Goal: Information Seeking & Learning: Learn about a topic

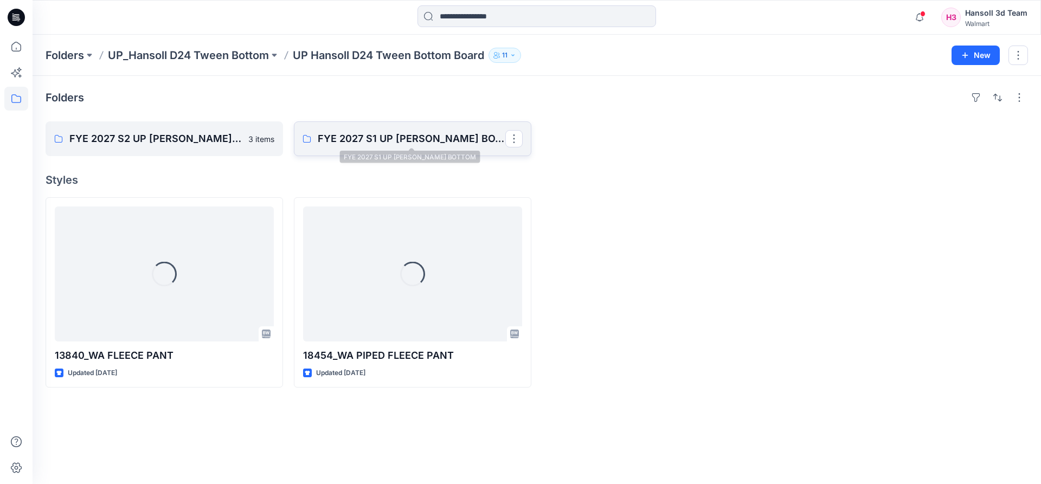
click at [363, 142] on p "FYE 2027 S1 UP [PERSON_NAME] BOTTOM" at bounding box center [412, 138] width 188 height 15
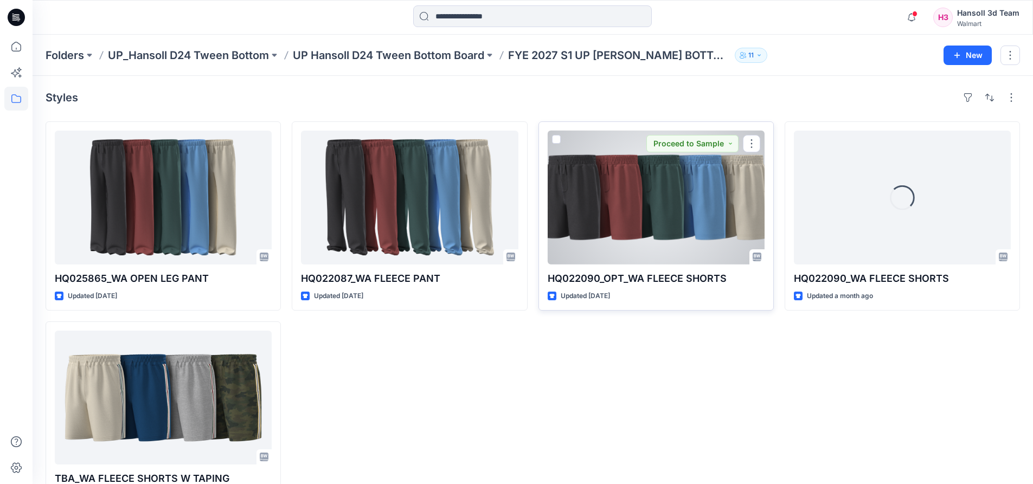
click at [713, 227] on div at bounding box center [656, 198] width 217 height 134
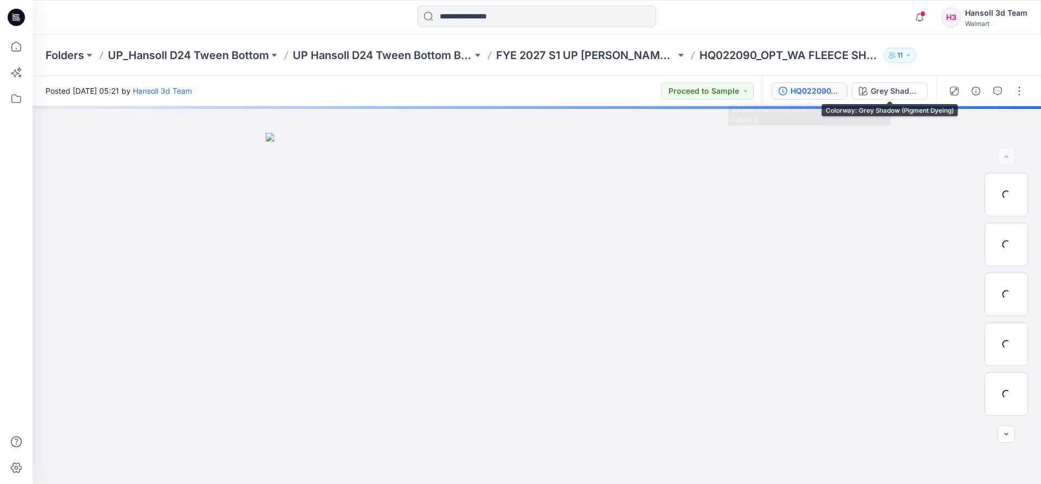
click at [833, 94] on div "HQ022090_ADM FC_REV2_WA FLEECE SHORTS" at bounding box center [815, 91] width 50 height 12
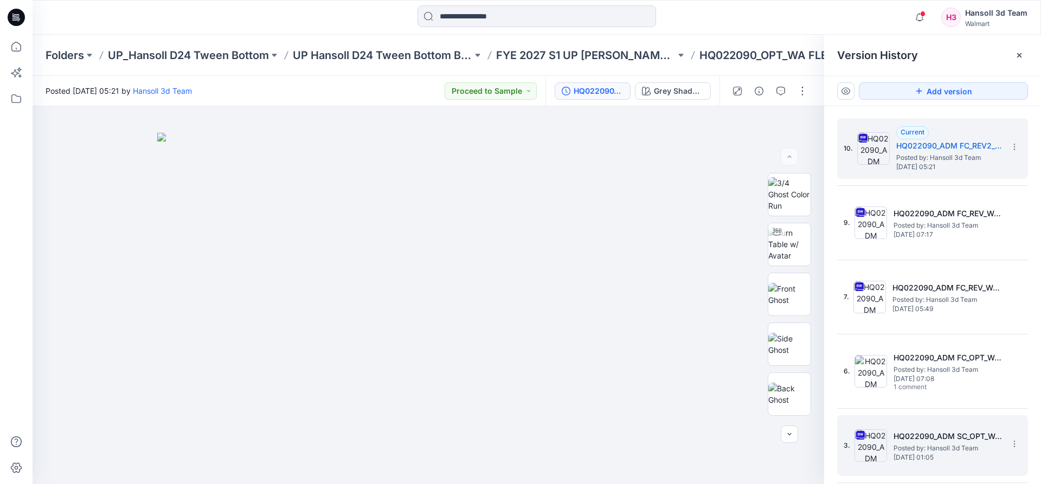
click at [965, 435] on h5 "HQ022090_ADM SC_OPT_WA FLEECE SHORTS" at bounding box center [947, 436] width 108 height 13
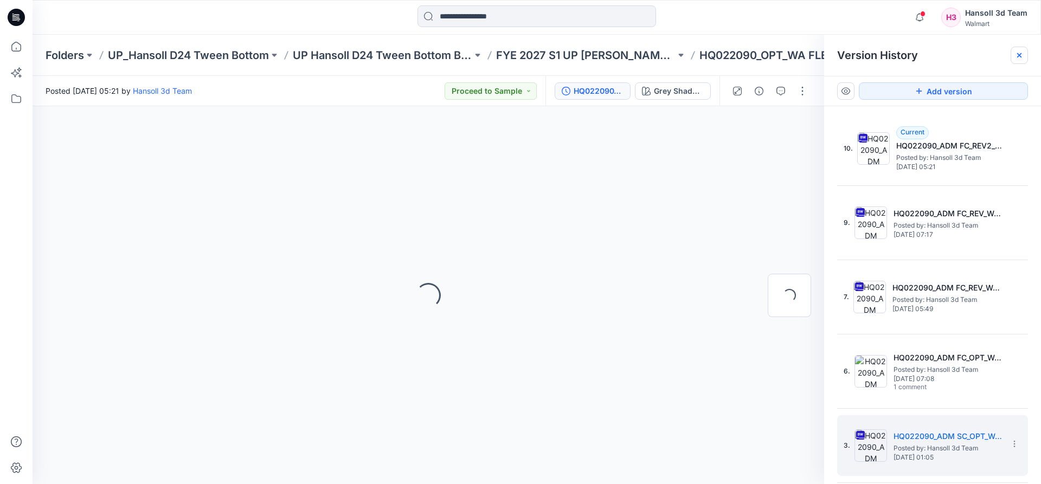
click at [1023, 52] on icon at bounding box center [1019, 55] width 9 height 9
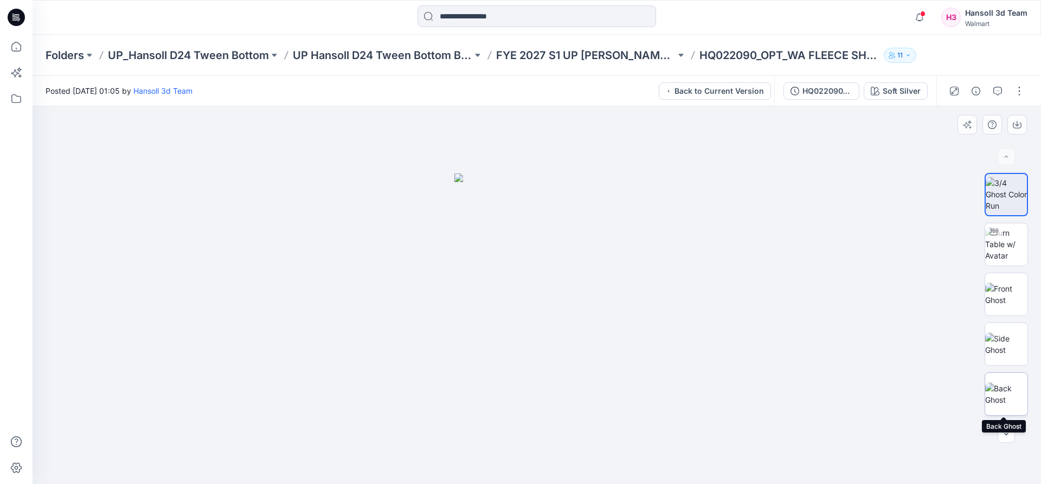
click at [1016, 395] on img at bounding box center [1006, 394] width 42 height 23
click at [749, 7] on div at bounding box center [537, 17] width 504 height 24
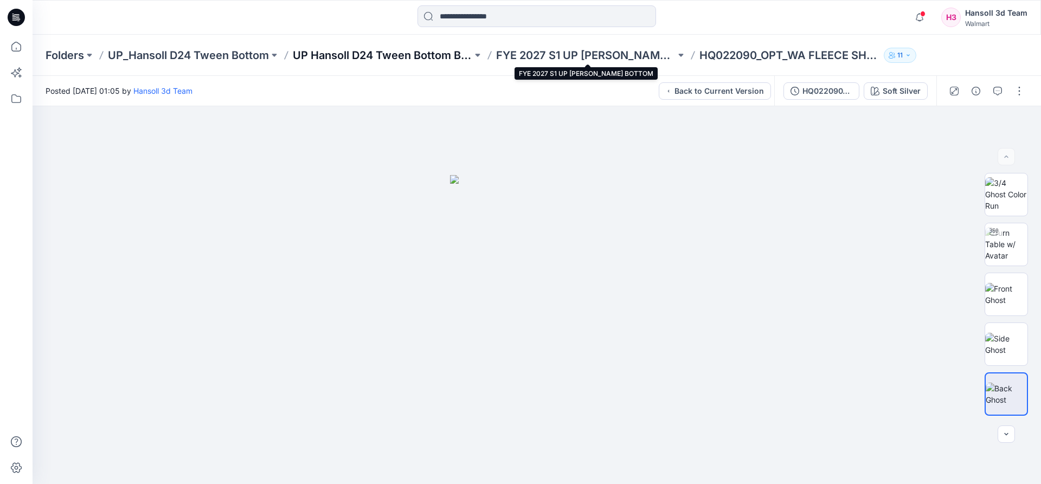
click at [366, 49] on p "UP Hansoll D24 Tween Bottom Board" at bounding box center [382, 55] width 179 height 15
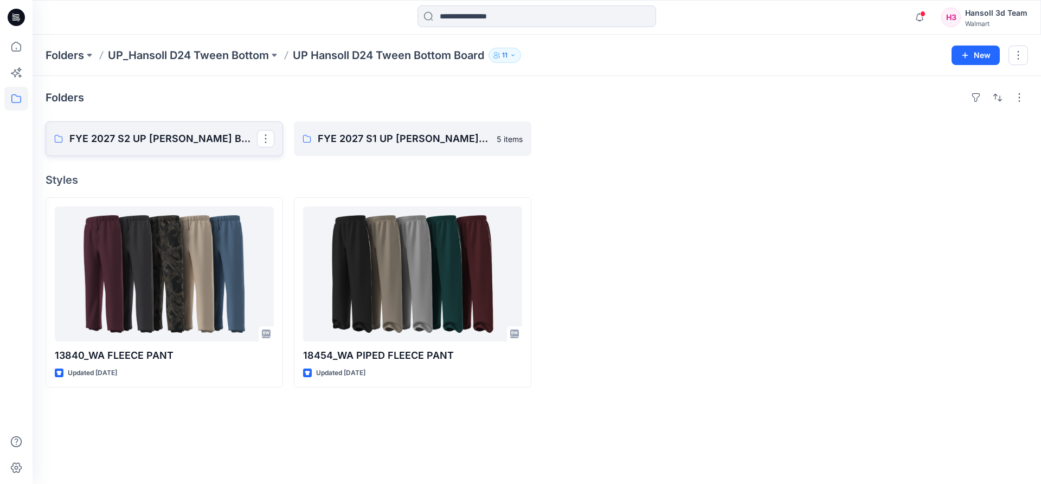
click at [183, 137] on p "FYE 2027 S2 UP [PERSON_NAME] BOTTOM" at bounding box center [163, 138] width 188 height 15
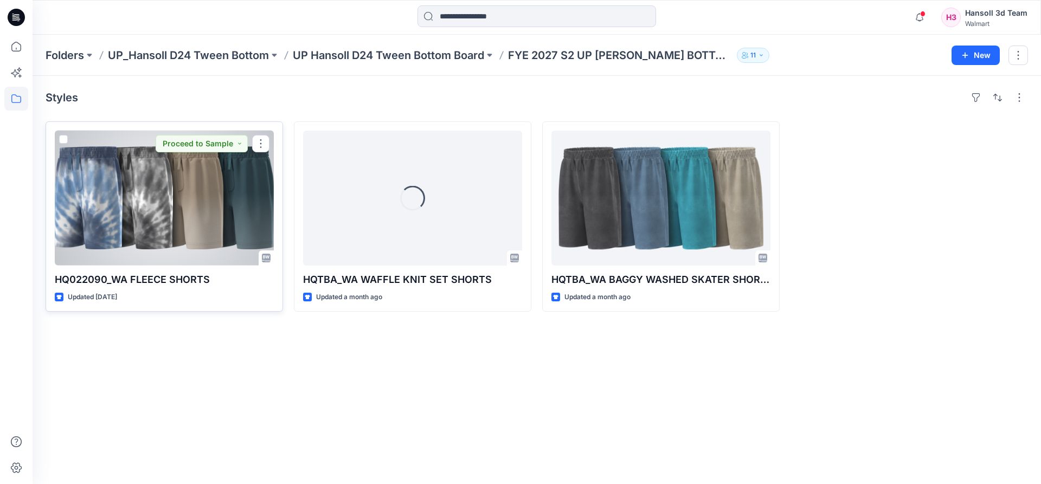
click at [222, 211] on div at bounding box center [164, 198] width 219 height 135
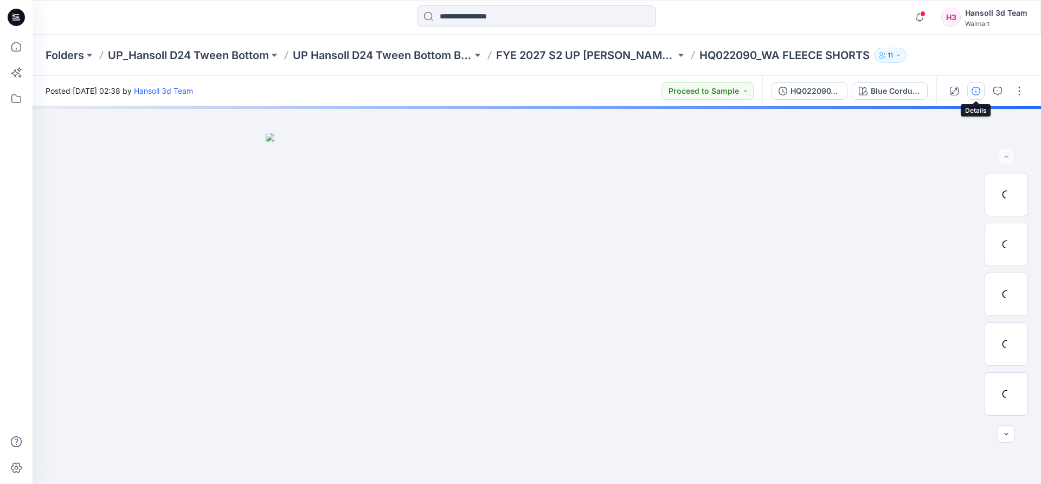
click at [981, 88] on button "button" at bounding box center [975, 90] width 17 height 17
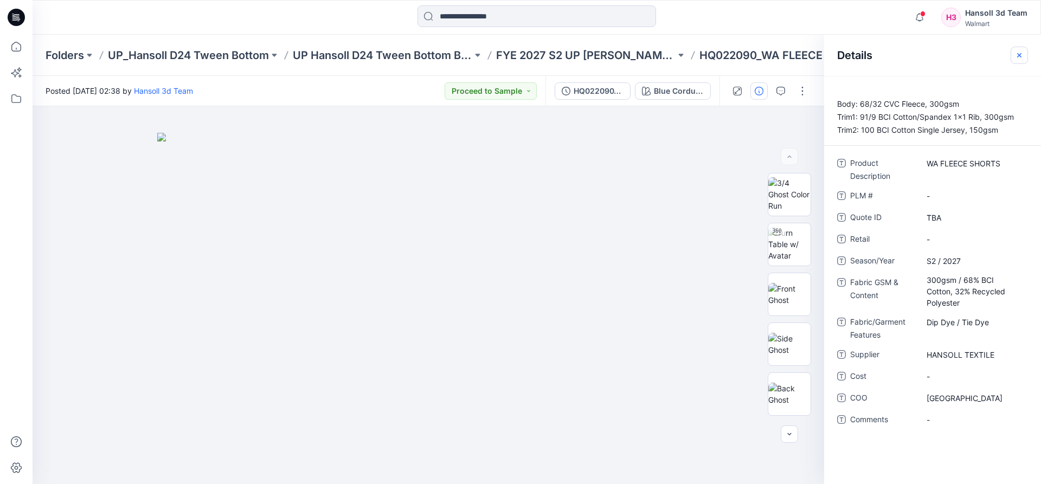
click at [1020, 49] on button "button" at bounding box center [1019, 55] width 17 height 17
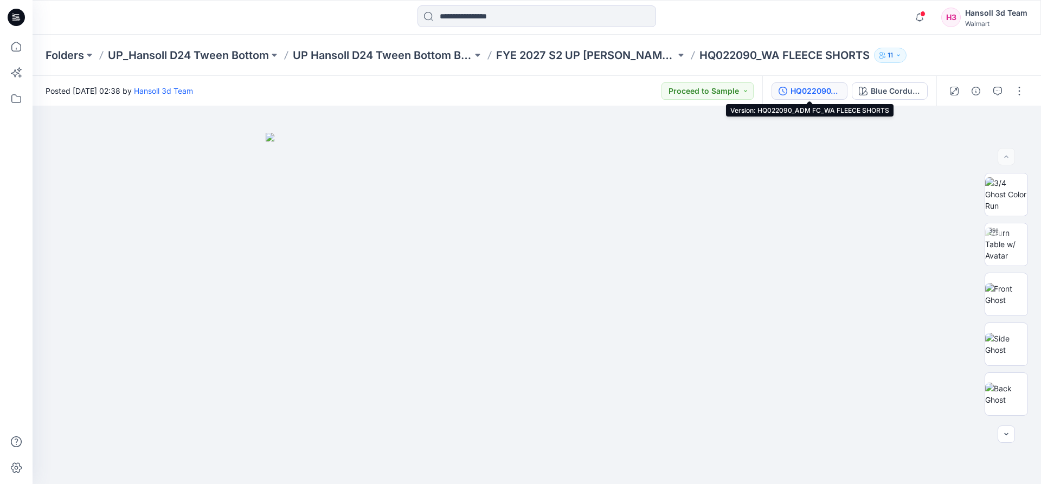
click at [795, 88] on div "HQ022090_ADM FC_WA FLEECE SHORTS" at bounding box center [815, 91] width 50 height 12
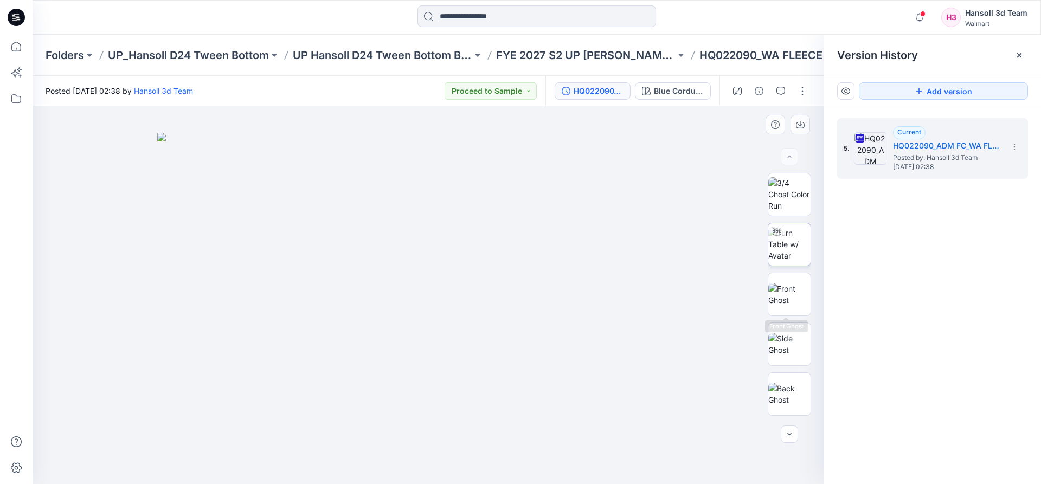
click at [792, 245] on img at bounding box center [789, 244] width 42 height 34
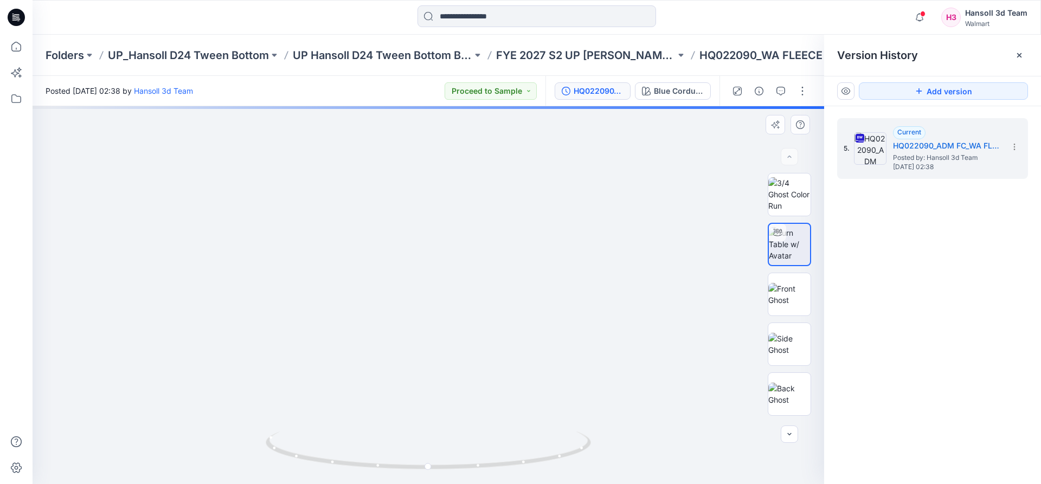
drag, startPoint x: 472, startPoint y: 427, endPoint x: 496, endPoint y: 288, distance: 140.4
click at [496, 288] on img at bounding box center [428, 182] width 679 height 603
drag, startPoint x: 492, startPoint y: 323, endPoint x: 500, endPoint y: 252, distance: 71.5
click at [500, 252] on img at bounding box center [428, 220] width 528 height 528
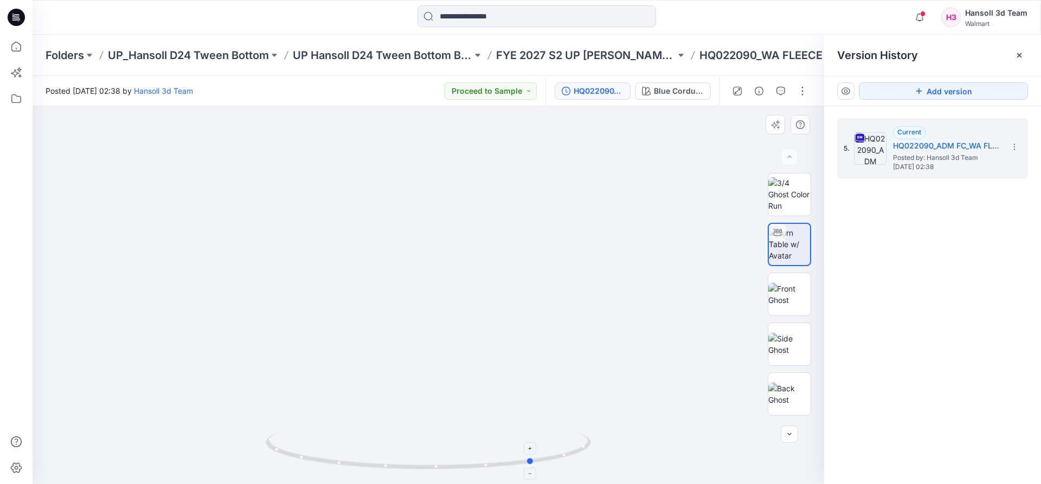
drag, startPoint x: 431, startPoint y: 467, endPoint x: 537, endPoint y: 466, distance: 105.7
click at [537, 466] on icon at bounding box center [430, 452] width 328 height 41
drag, startPoint x: 532, startPoint y: 462, endPoint x: 595, endPoint y: 449, distance: 64.2
click at [595, 449] on div at bounding box center [429, 295] width 792 height 378
